Goal: Find specific page/section: Locate a particular part of the current website

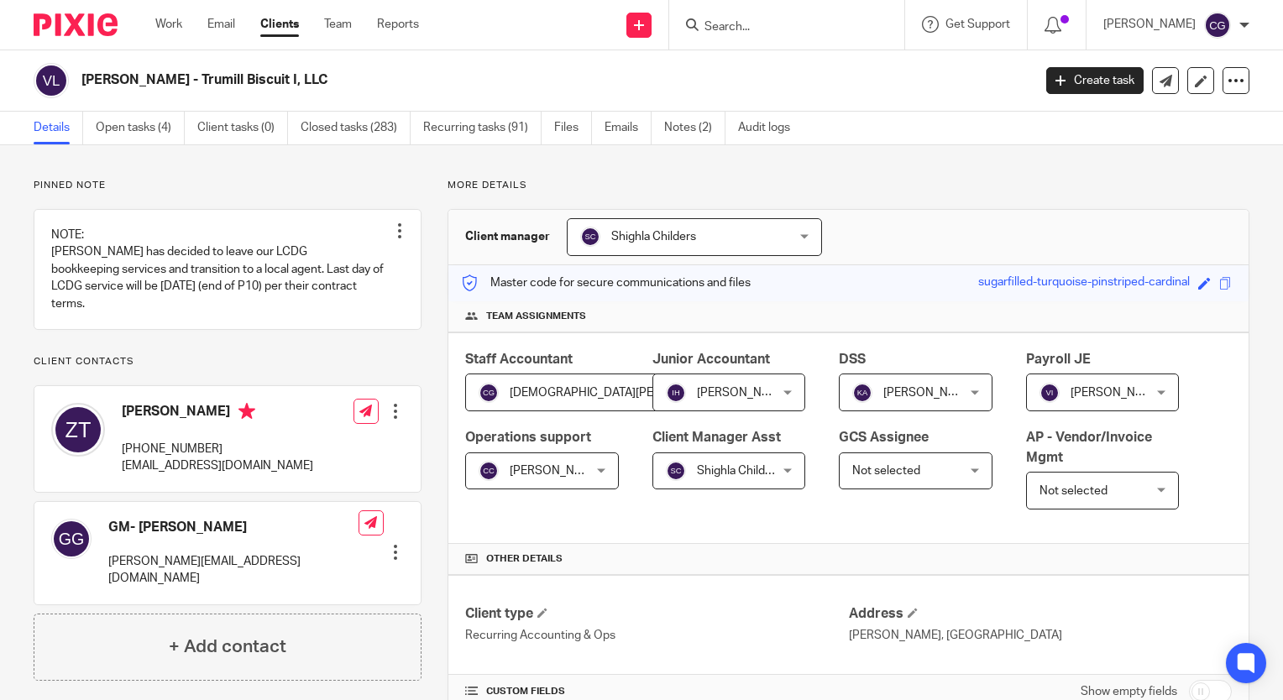
click at [825, 32] on input "Search" at bounding box center [778, 27] width 151 height 15
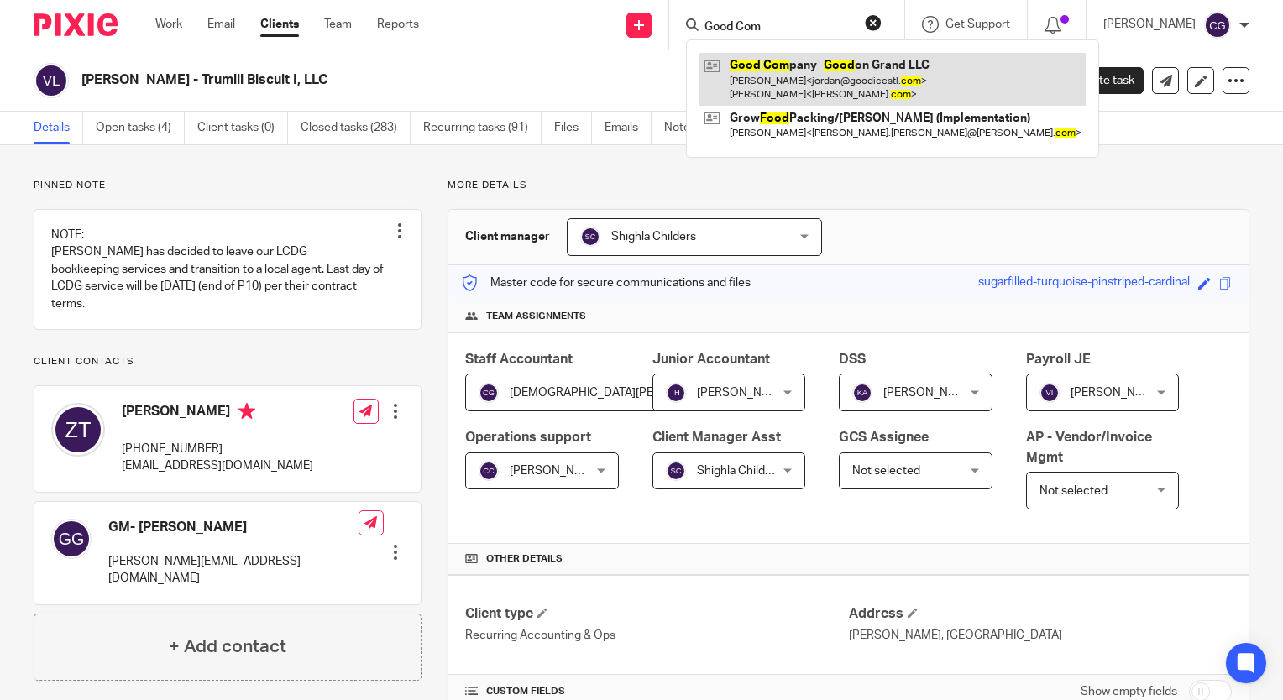
type input "Good Com"
click at [906, 72] on link at bounding box center [892, 79] width 386 height 52
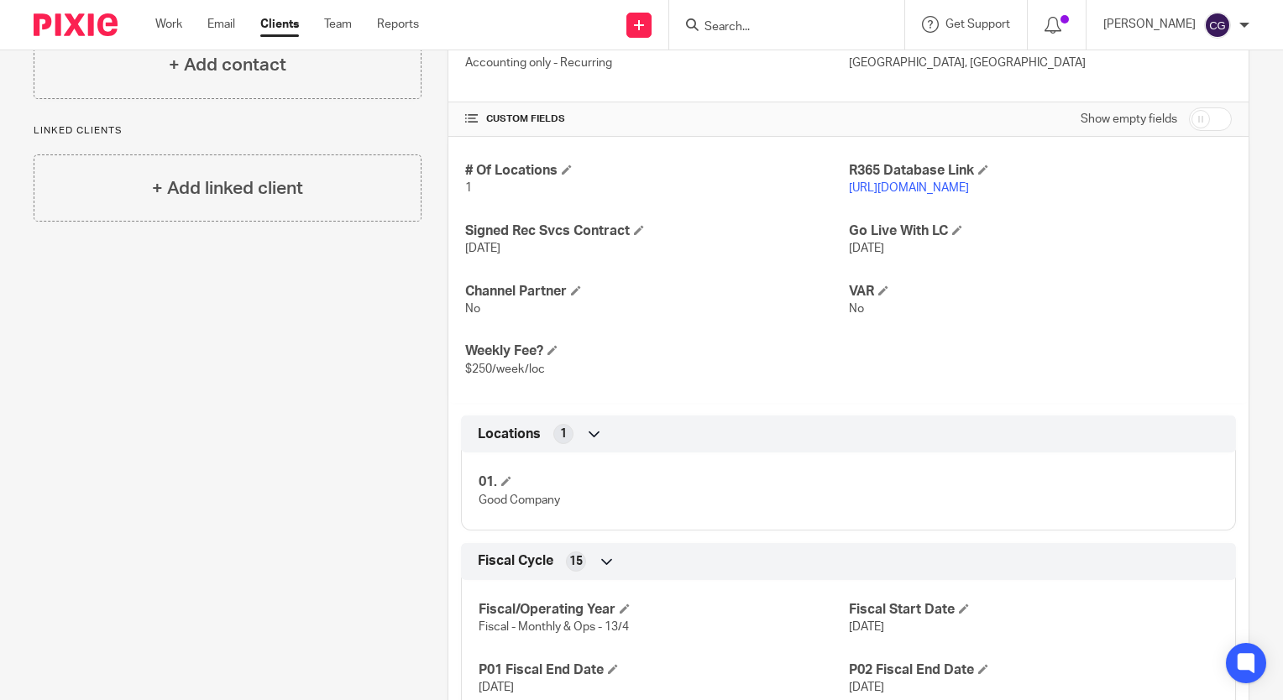
scroll to position [588, 0]
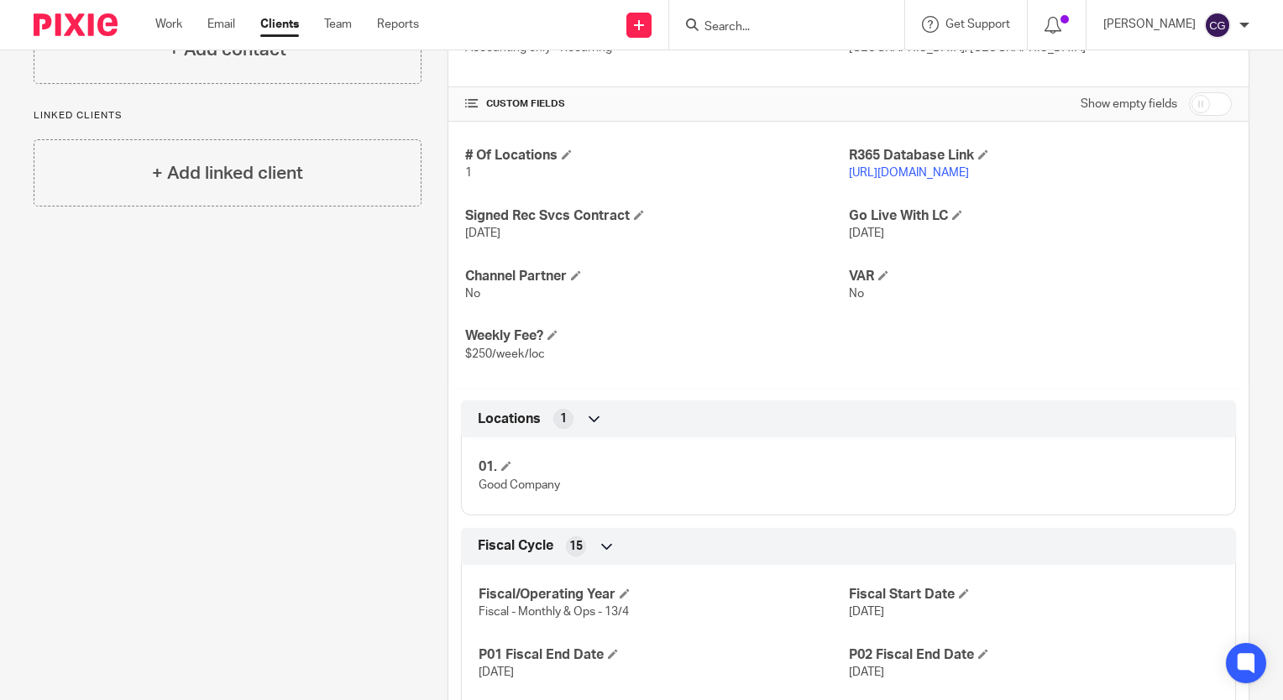
click at [902, 167] on link "[URL][DOMAIN_NAME]" at bounding box center [909, 173] width 120 height 12
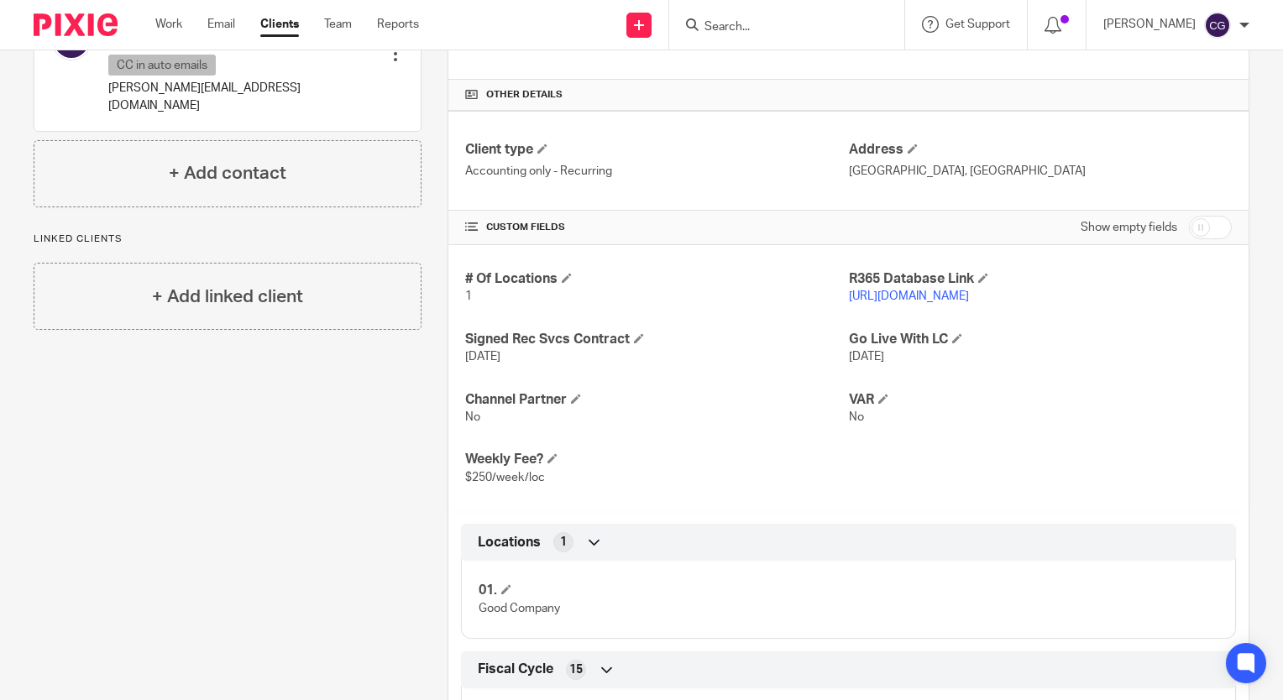
scroll to position [388, 0]
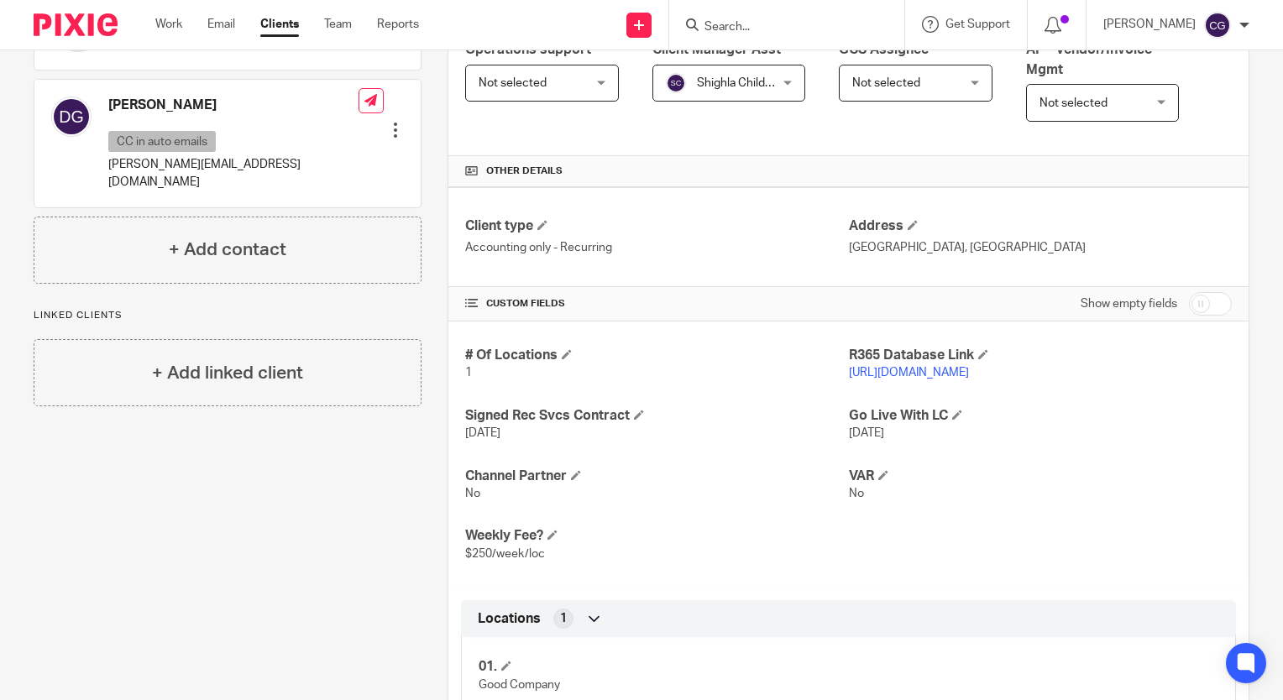
click at [799, 25] on input "Search" at bounding box center [778, 27] width 151 height 15
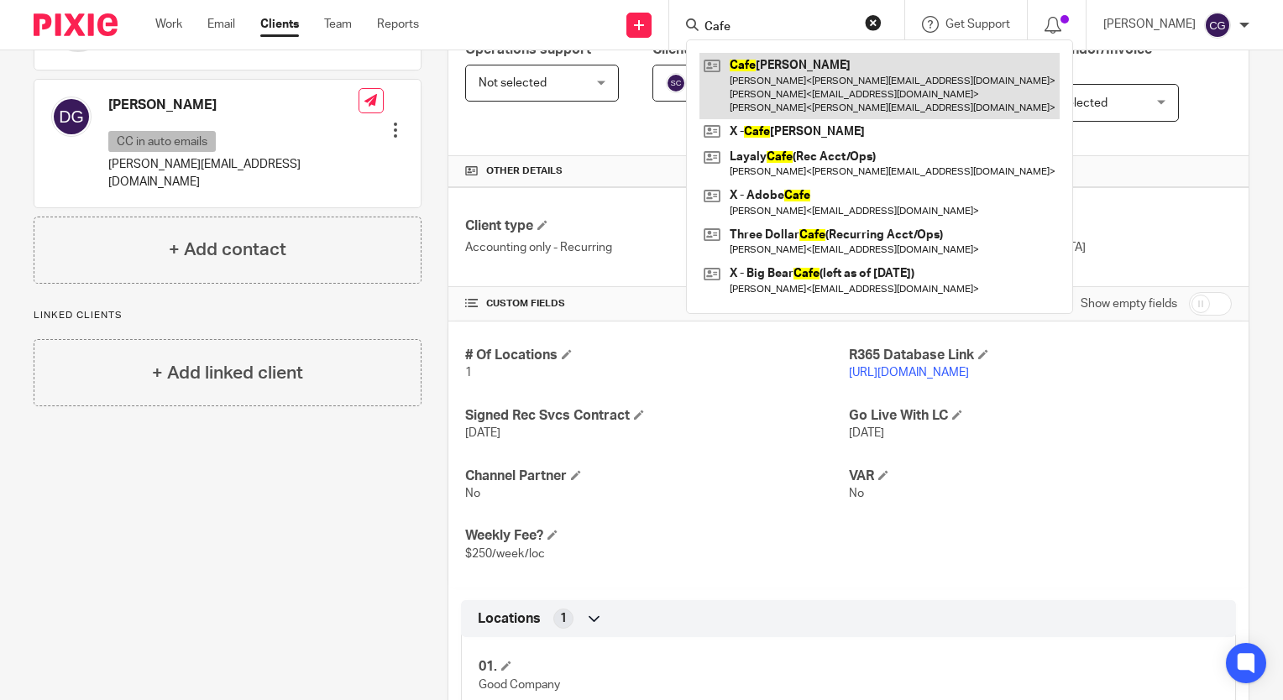
type input "Cafe"
click at [837, 75] on link at bounding box center [879, 86] width 360 height 66
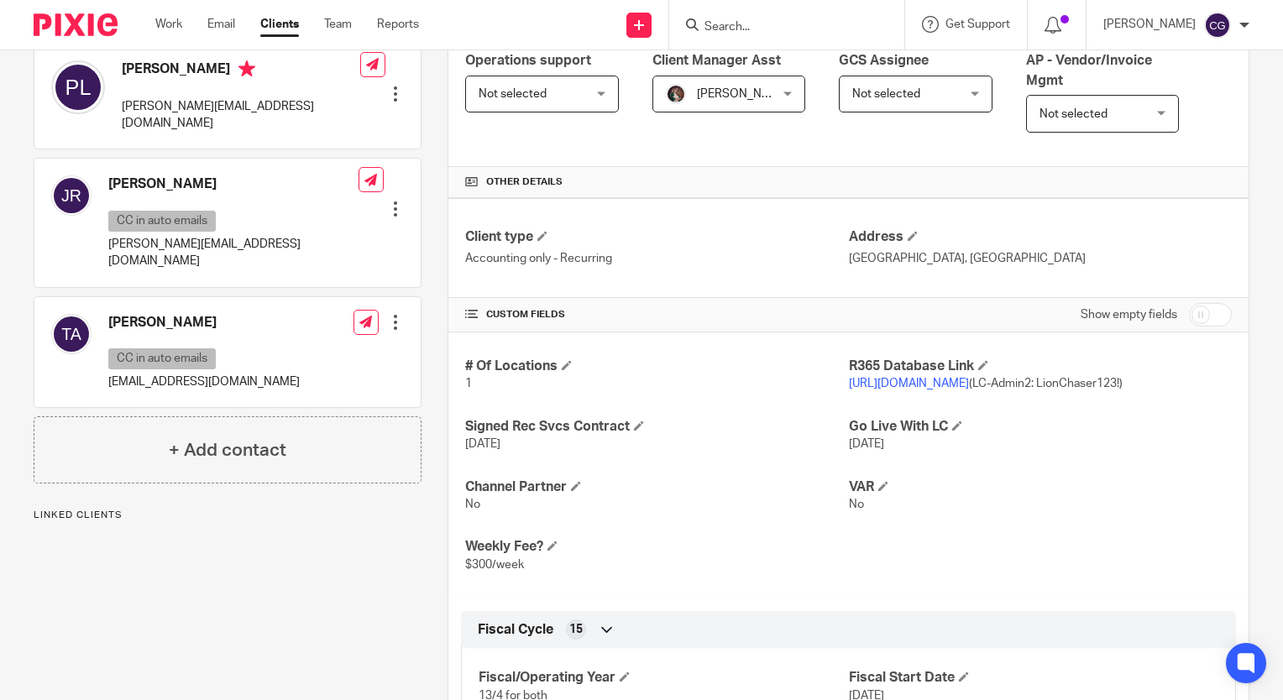
scroll to position [504, 0]
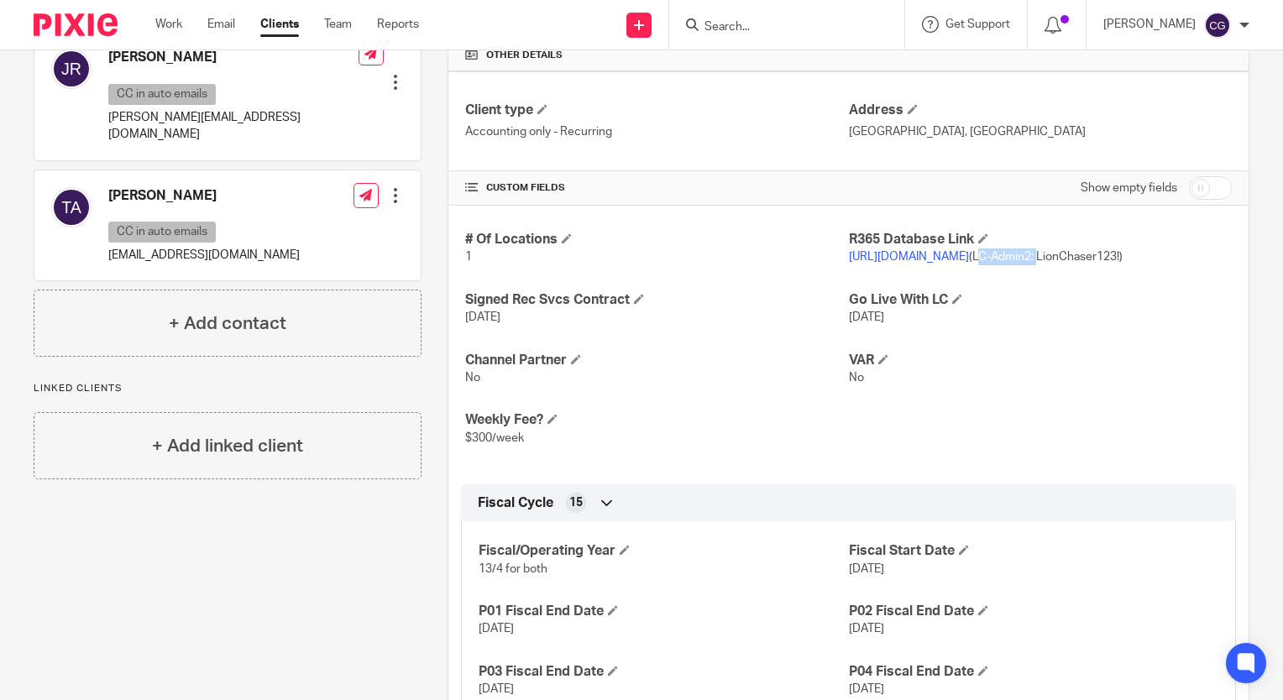
drag, startPoint x: 1016, startPoint y: 254, endPoint x: 1074, endPoint y: 254, distance: 58.8
click at [1074, 254] on span "https://cat1.restaurant365.com/ (LC-Admin2: LionChaser123!)" at bounding box center [986, 257] width 274 height 12
copy span "LC-Admin2:"
drag, startPoint x: 1079, startPoint y: 253, endPoint x: 1160, endPoint y: 257, distance: 80.6
click at [1122, 257] on span "https://cat1.restaurant365.com/ (LC-Admin2: LionChaser123!)" at bounding box center [986, 257] width 274 height 12
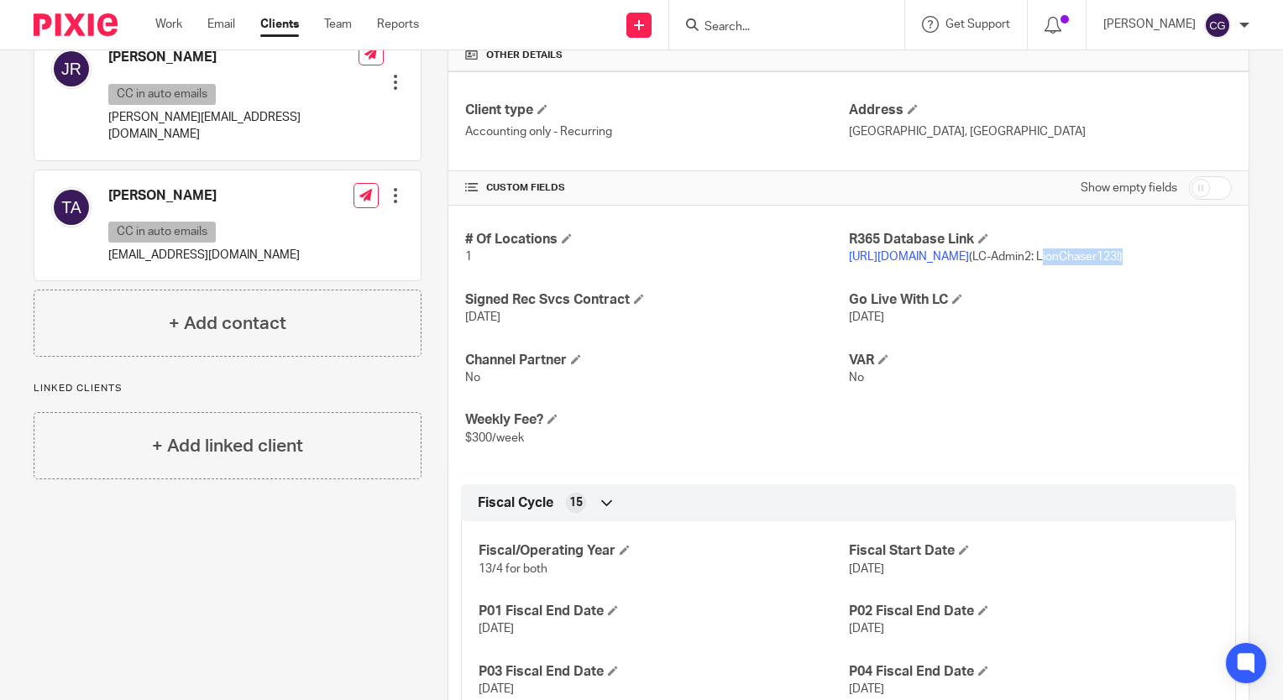
copy span "LionChaser123!"
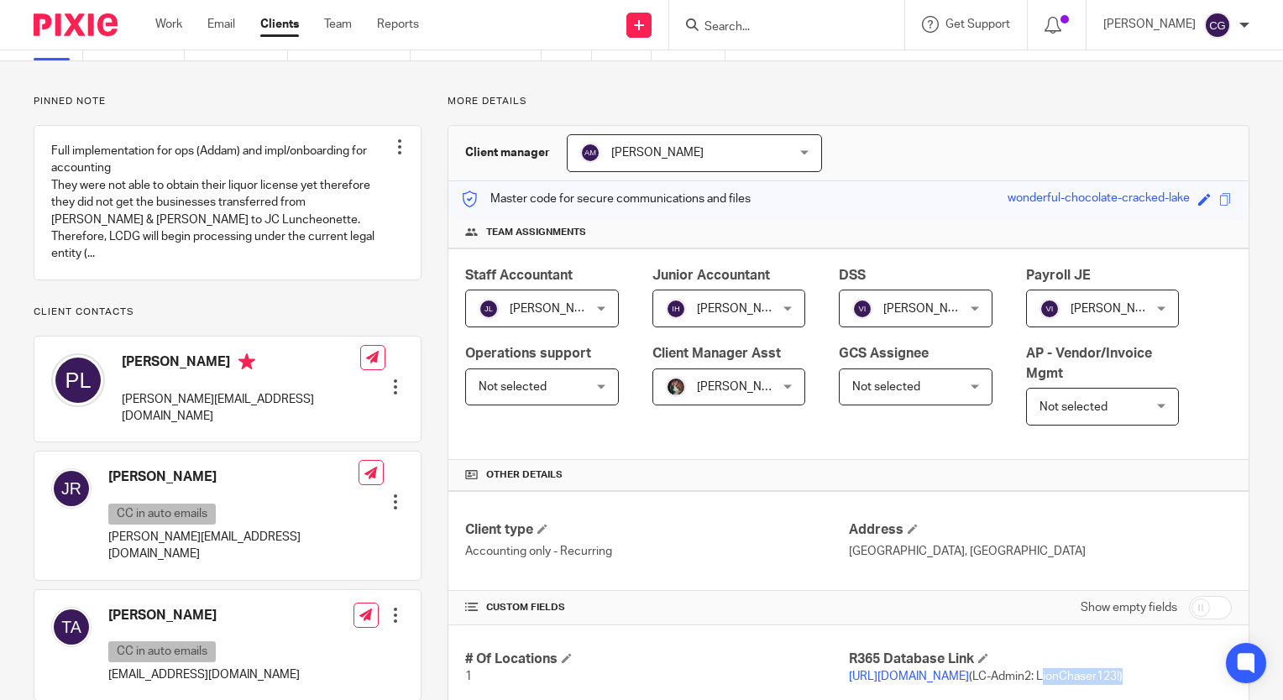
scroll to position [0, 0]
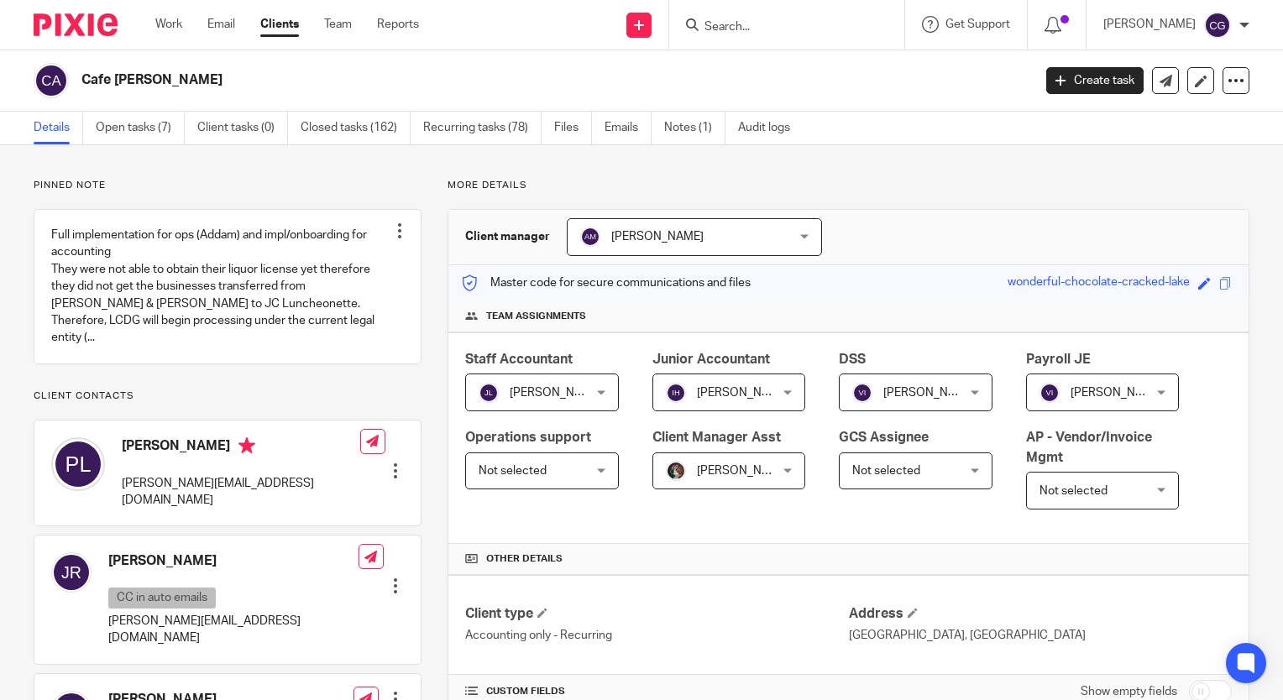
click at [757, 24] on input "Search" at bounding box center [778, 27] width 151 height 15
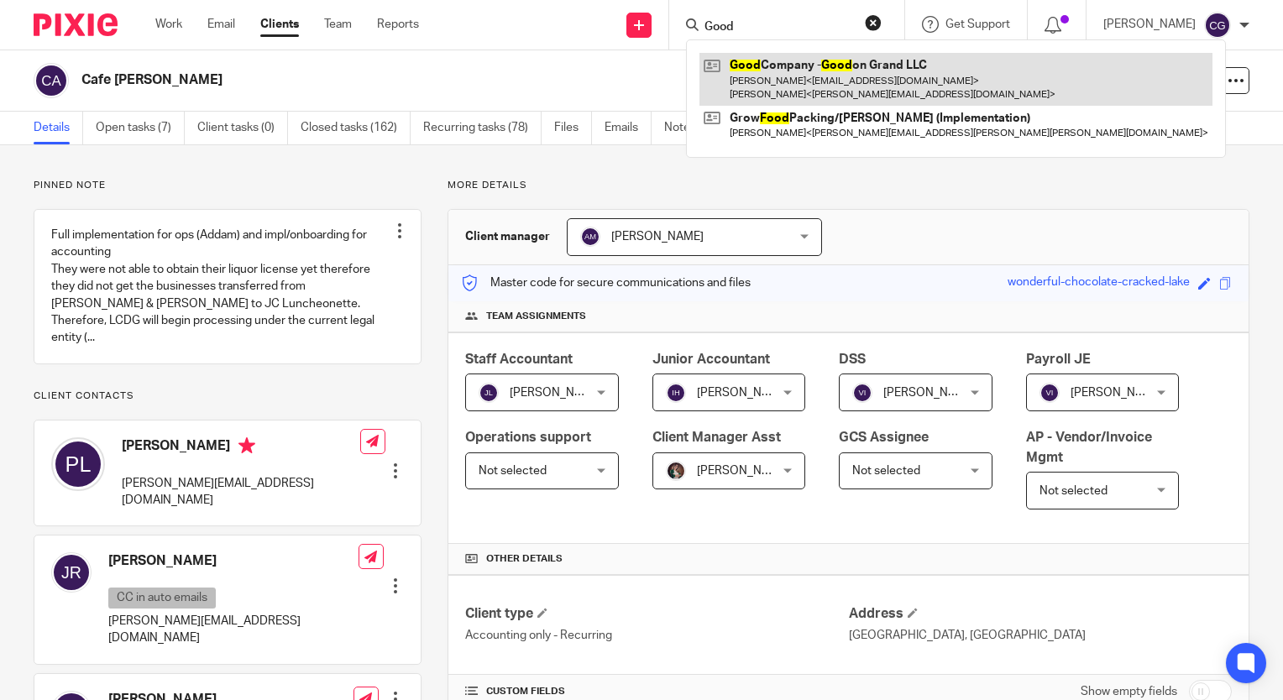
type input "Good"
click at [841, 82] on link at bounding box center [955, 79] width 513 height 52
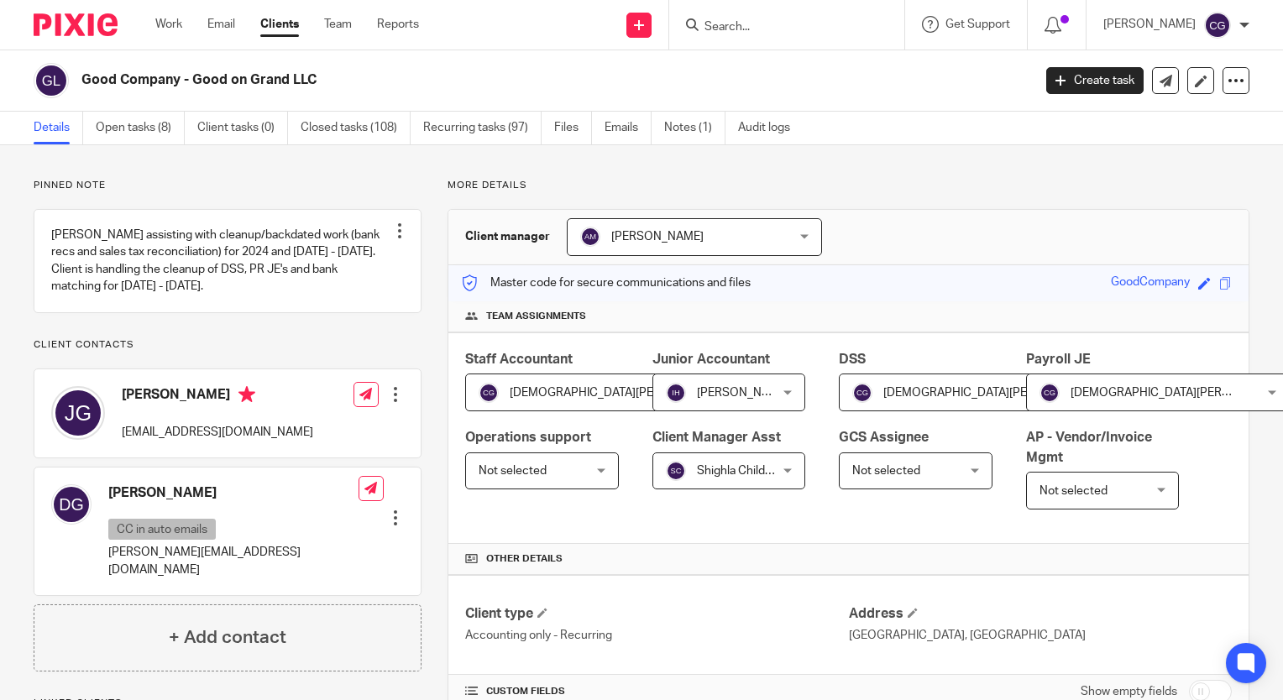
click at [781, 25] on input "Search" at bounding box center [778, 27] width 151 height 15
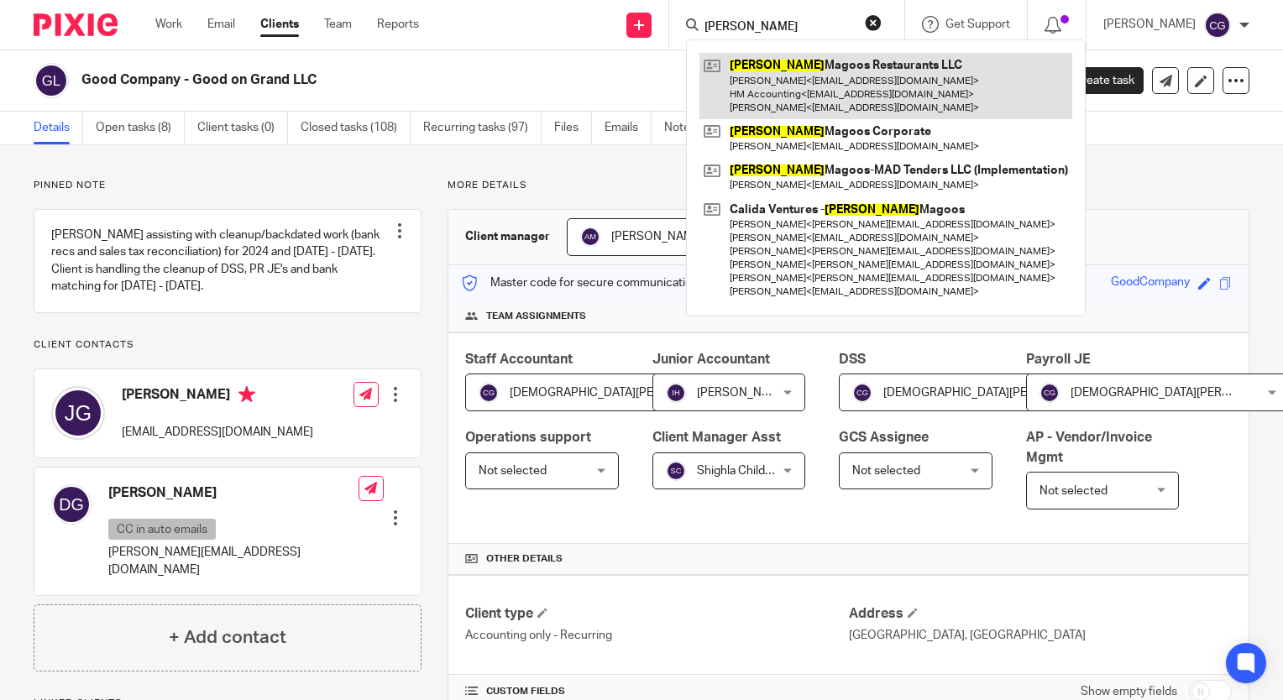
type input "[PERSON_NAME]"
click at [807, 87] on link at bounding box center [885, 86] width 373 height 66
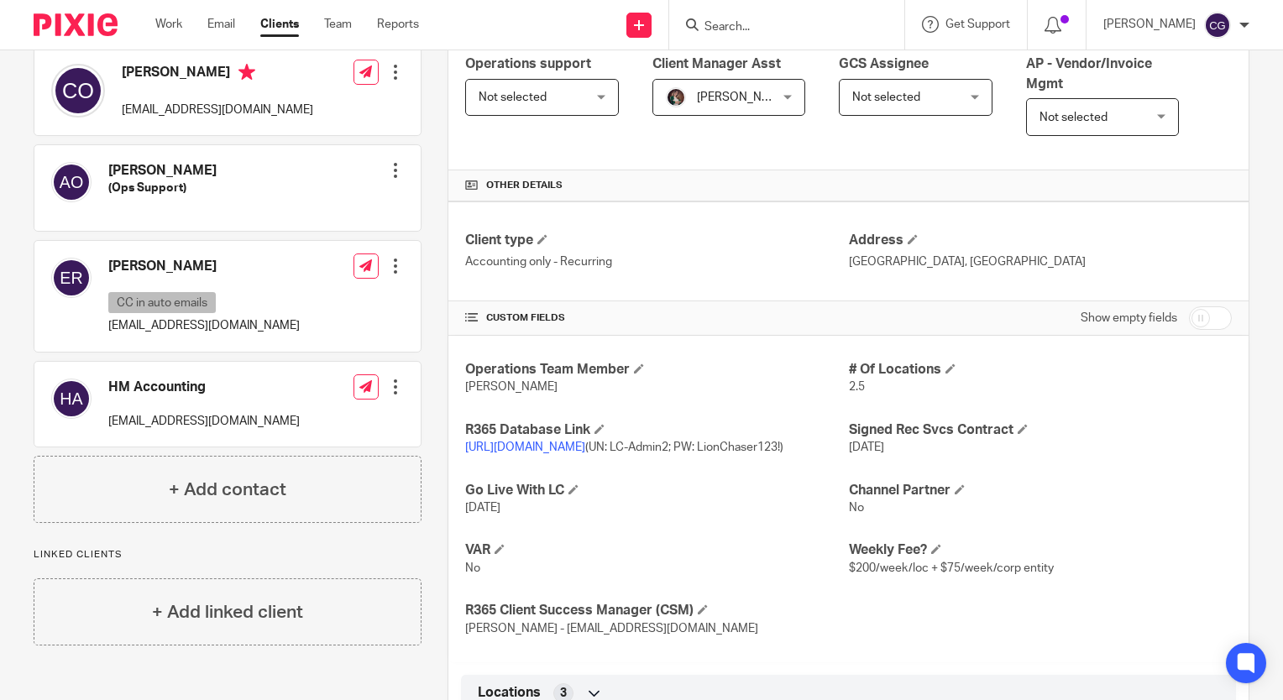
scroll to position [504, 0]
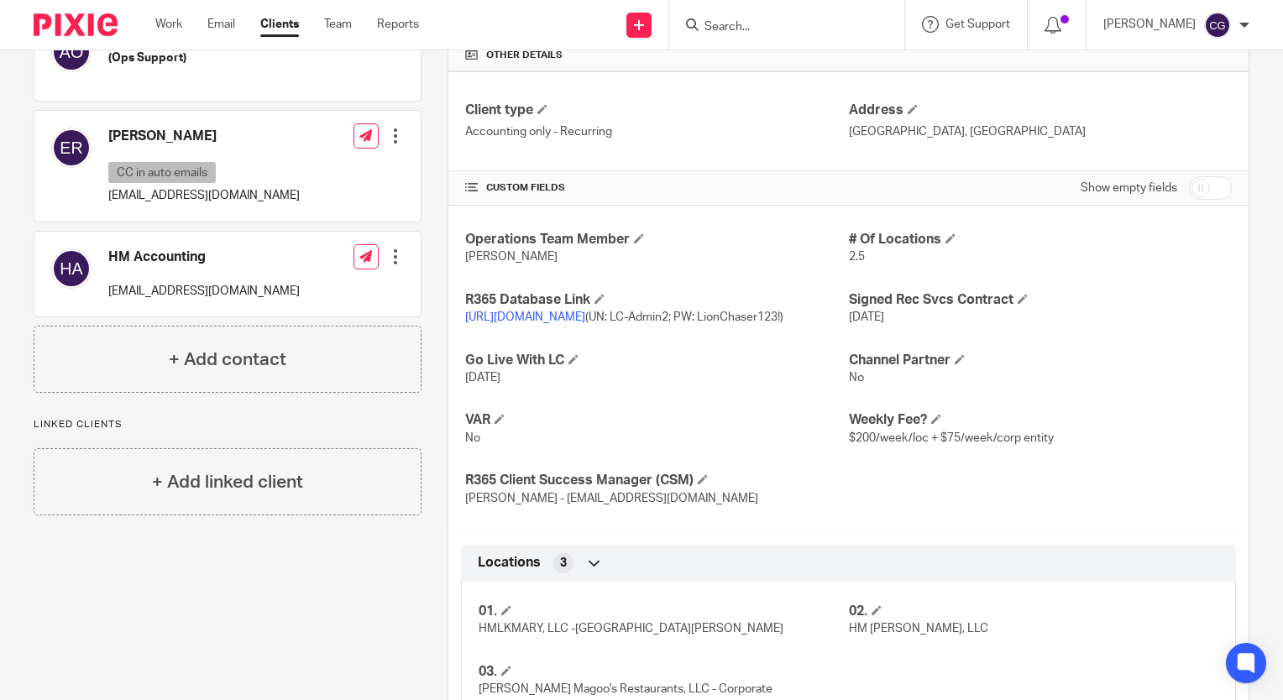
click at [585, 316] on link "[URL][DOMAIN_NAME]" at bounding box center [525, 317] width 120 height 12
drag, startPoint x: 712, startPoint y: 316, endPoint x: 769, endPoint y: 316, distance: 57.1
click at [769, 316] on span "[URL][DOMAIN_NAME] (UN: LC-Admin2; PW: [SECURITY_DATA]" at bounding box center [624, 317] width 318 height 12
copy span "LC-Admin2"
drag, startPoint x: 462, startPoint y: 336, endPoint x: 544, endPoint y: 335, distance: 82.3
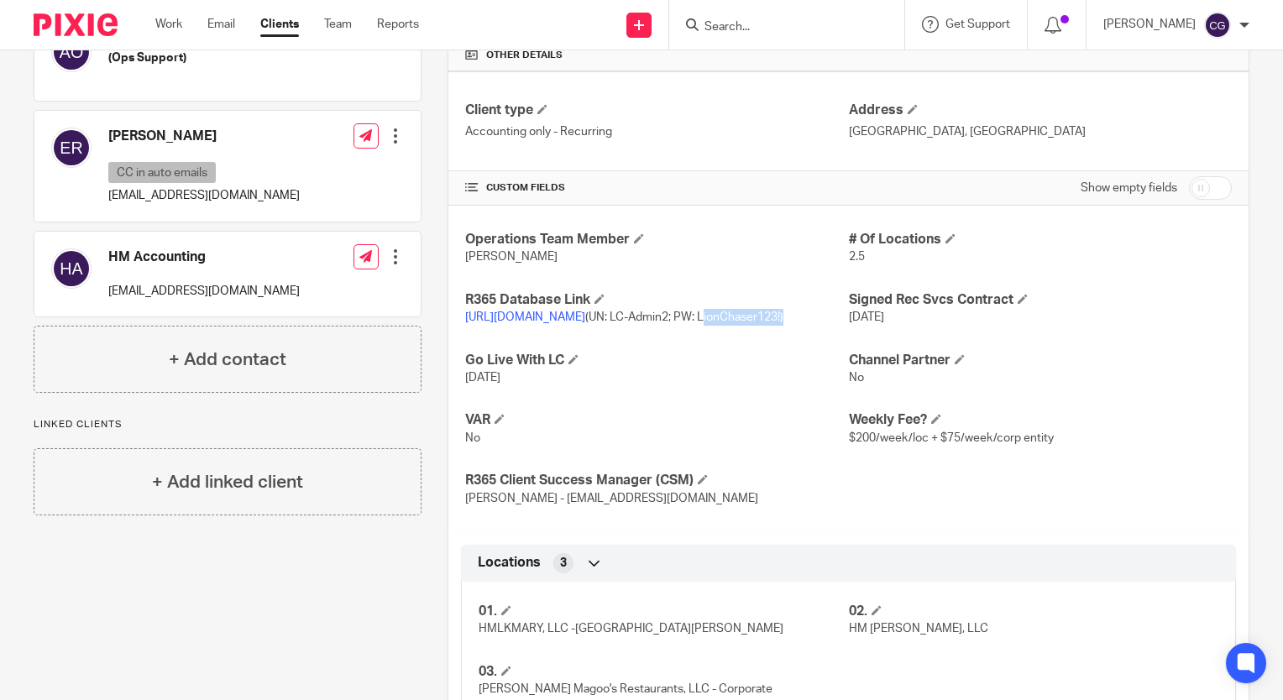
click at [544, 323] on span "[URL][DOMAIN_NAME] (UN: LC-Admin2; PW: [SECURITY_DATA]" at bounding box center [624, 317] width 318 height 12
copy span "LionChaser123!"
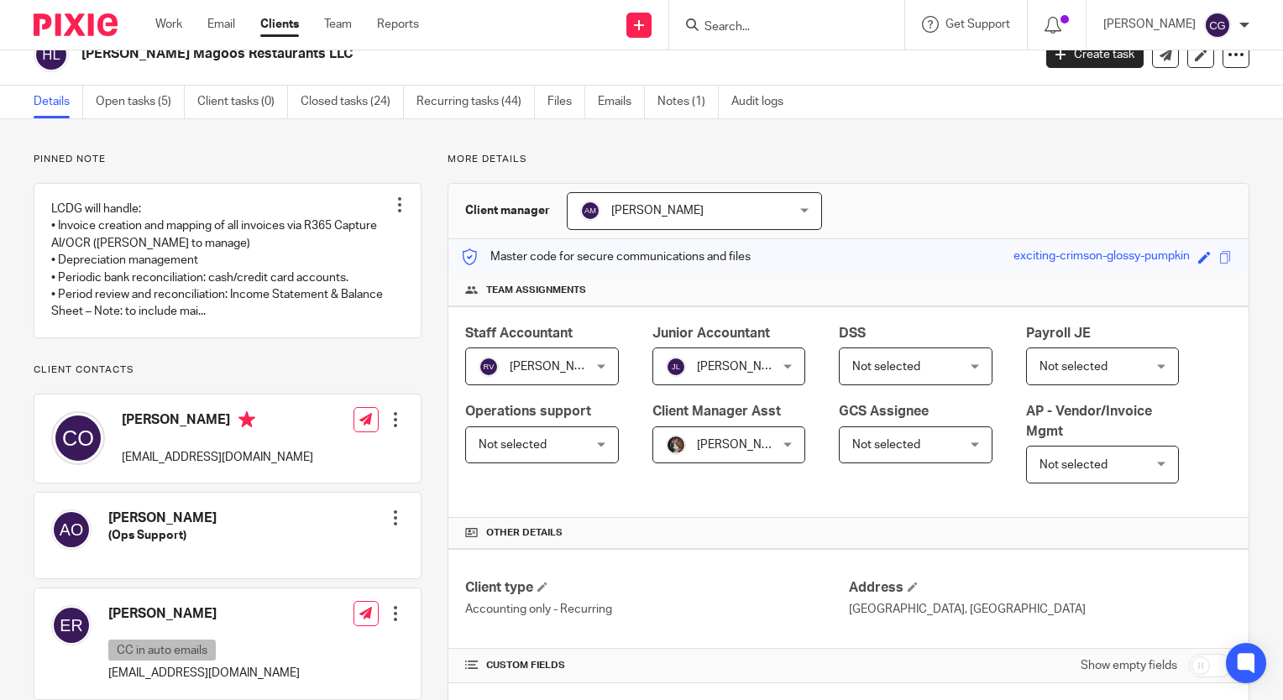
scroll to position [0, 0]
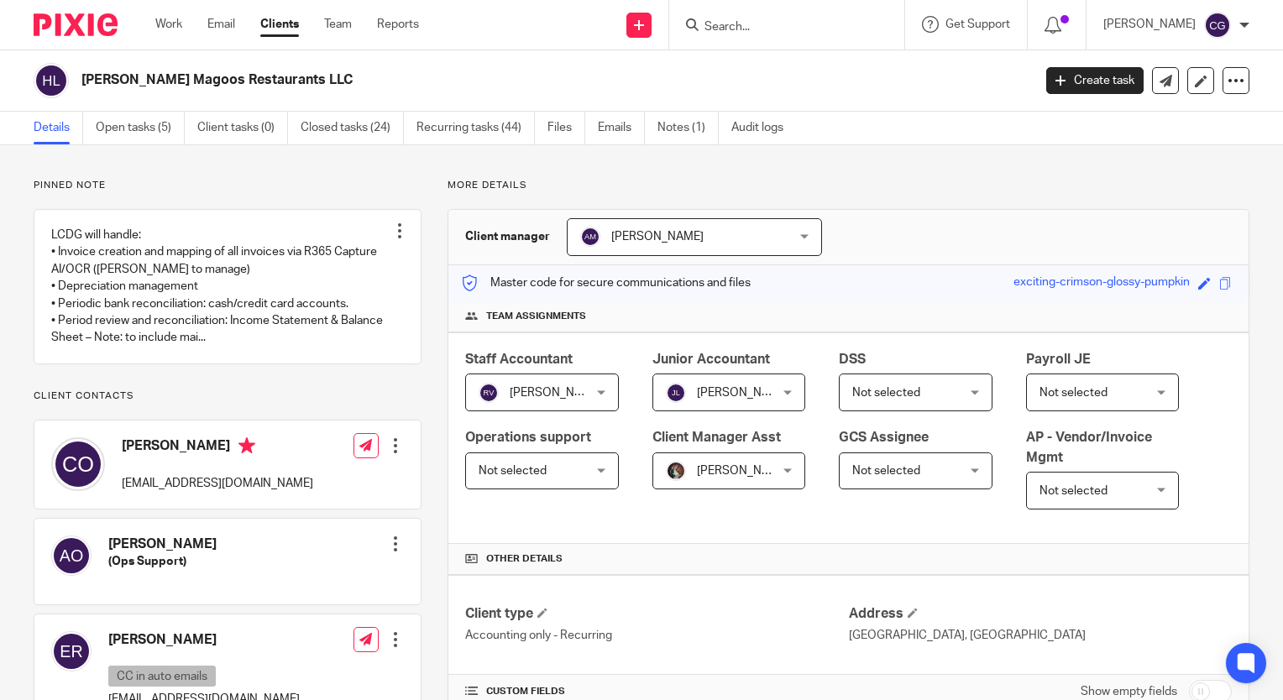
click at [833, 25] on input "Search" at bounding box center [778, 27] width 151 height 15
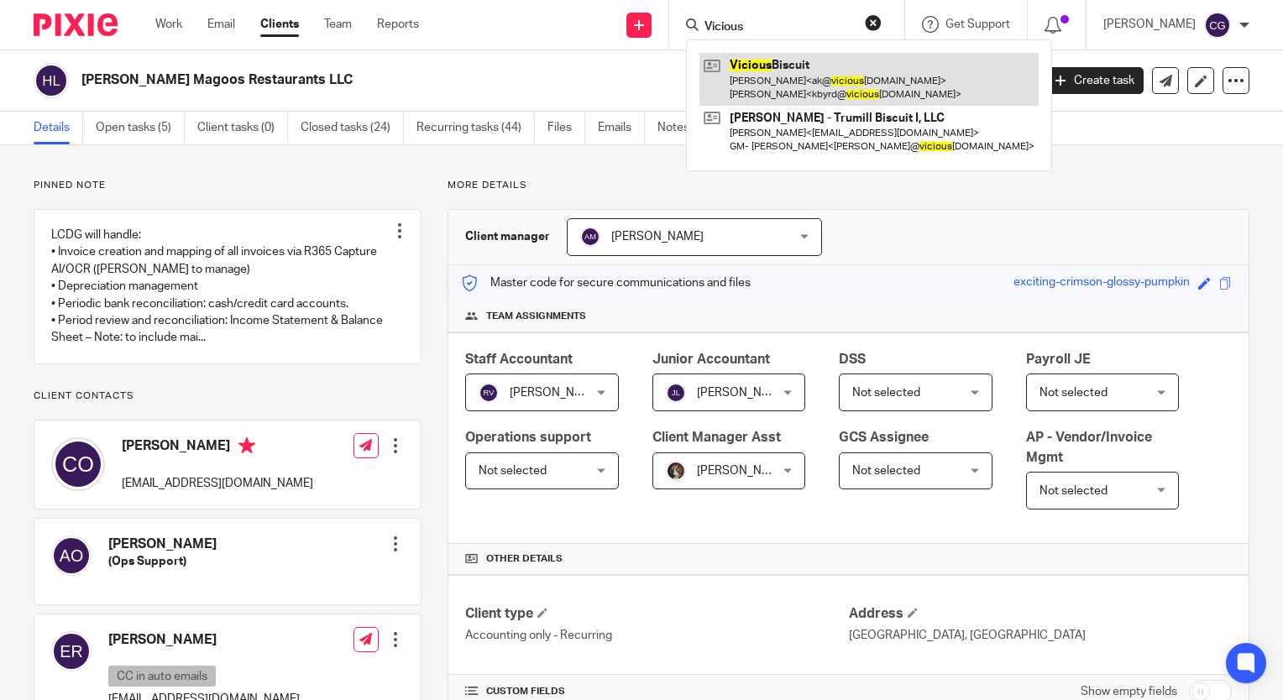
type input "Vicious"
click at [850, 67] on link at bounding box center [868, 79] width 339 height 52
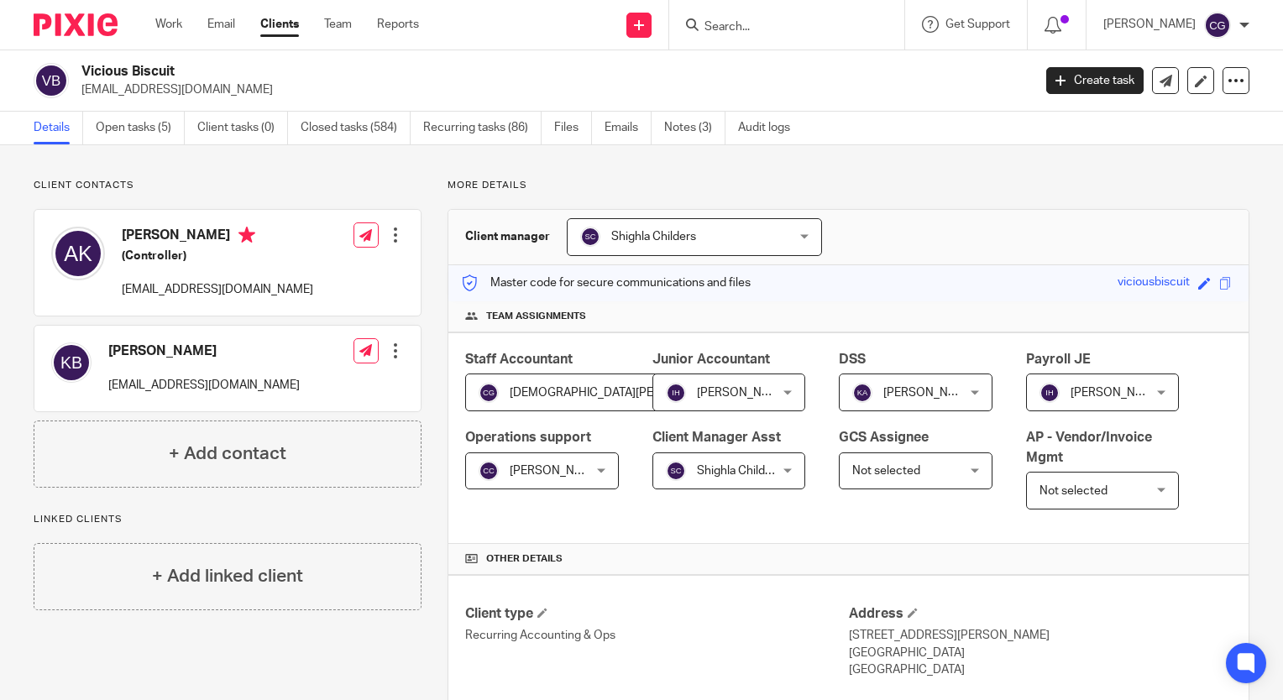
scroll to position [252, 0]
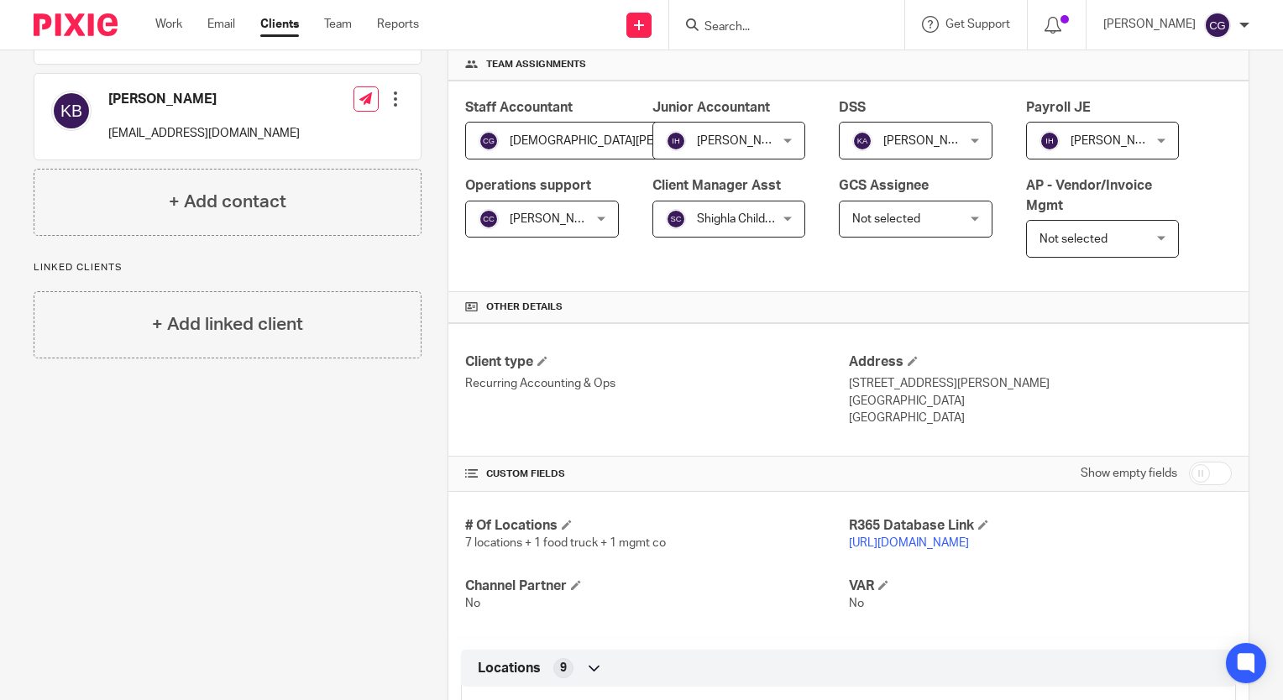
click at [969, 541] on link "[URL][DOMAIN_NAME]" at bounding box center [909, 543] width 120 height 12
